Goal: Complete application form

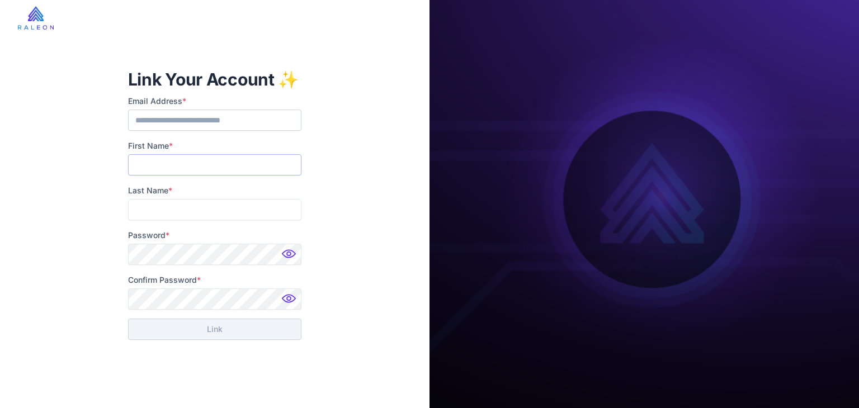
click at [255, 161] on input "First Name *" at bounding box center [214, 164] width 173 height 21
type input "*****"
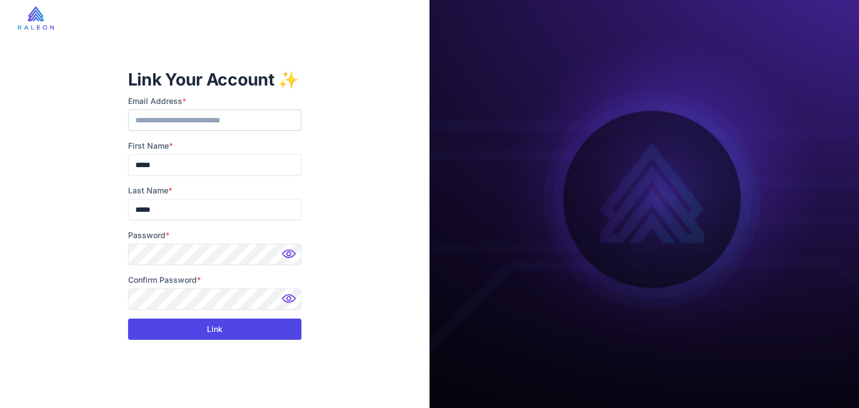
click at [220, 335] on button "Link" at bounding box center [214, 329] width 173 height 21
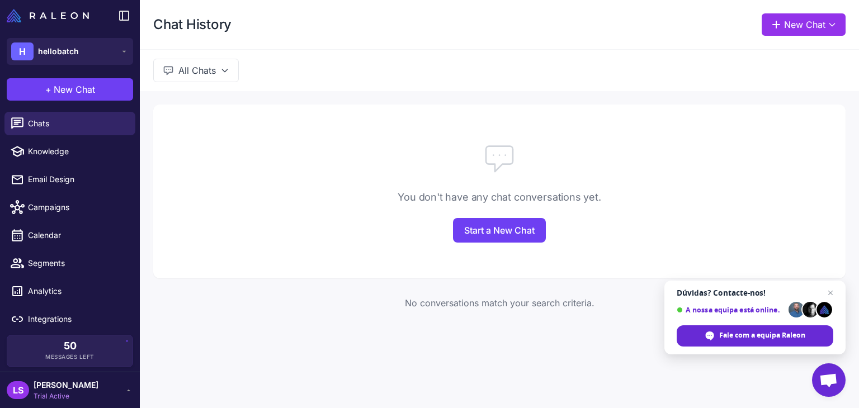
click at [707, 162] on div at bounding box center [499, 158] width 693 height 36
